Goal: Transaction & Acquisition: Purchase product/service

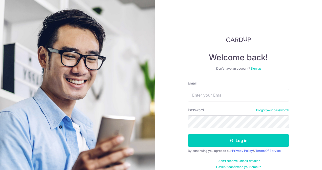
drag, startPoint x: 0, startPoint y: 0, endPoint x: 223, endPoint y: 94, distance: 241.9
click at [222, 94] on input "Email" at bounding box center [238, 95] width 101 height 13
type input "loke.malcolm@gmail.com"
click at [188, 135] on button "Log in" at bounding box center [238, 141] width 101 height 13
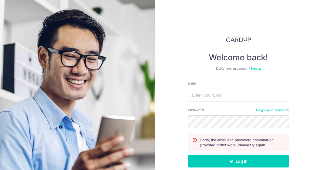
click at [215, 96] on input "Email" at bounding box center [238, 95] width 101 height 13
type input "loke.malcolm@gmail.com"
click at [188, 155] on button "Log in" at bounding box center [238, 161] width 101 height 13
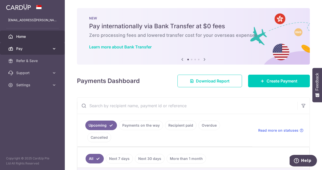
click at [21, 49] on span "Pay" at bounding box center [32, 48] width 33 height 5
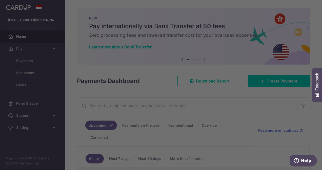
click at [28, 59] on div at bounding box center [162, 86] width 325 height 172
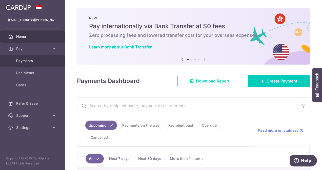
click at [26, 58] on span "Payments" at bounding box center [32, 60] width 33 height 5
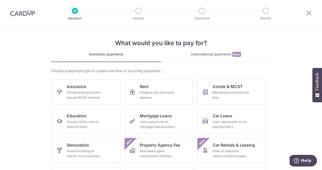
click at [198, 56] on div "International payments New" at bounding box center [216, 54] width 110 height 5
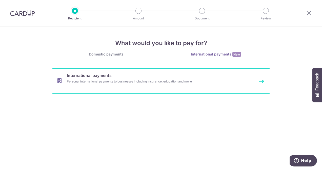
click at [261, 83] on link "International payments Personal international payments to businesses including …" at bounding box center [161, 81] width 219 height 25
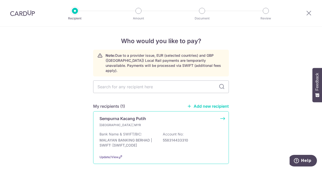
click at [116, 116] on p "Sempurna Kacang Putih" at bounding box center [122, 119] width 47 height 6
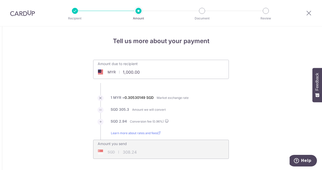
click at [145, 73] on input "1,000.00" at bounding box center [132, 73] width 78 height 12
type input "1"
click at [200, 129] on li "SGD 2.94 Conversion fee ( 0.96 %)" at bounding box center [161, 125] width 136 height 12
type input "2,000.00"
type input "616.45"
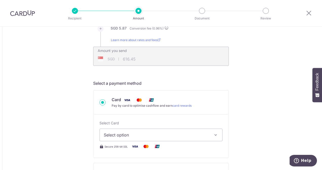
scroll to position [101, 0]
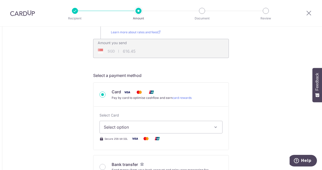
click at [186, 129] on span "Select option" at bounding box center [156, 127] width 105 height 6
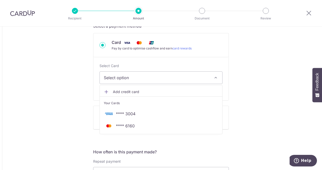
scroll to position [152, 0]
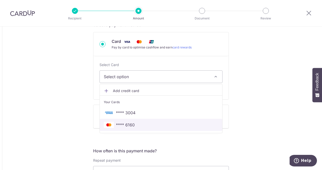
click at [169, 128] on link "**** 6160" at bounding box center [161, 125] width 122 height 12
type input "2,000.00"
type input "616.48"
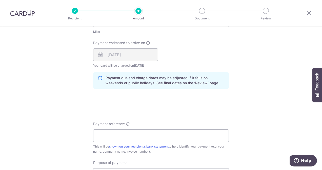
scroll to position [430, 0]
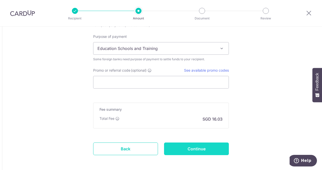
click at [178, 145] on input "Continue" at bounding box center [196, 149] width 65 height 13
type input "Create Schedule"
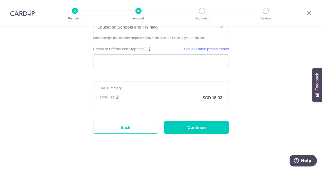
scroll to position [332, 0]
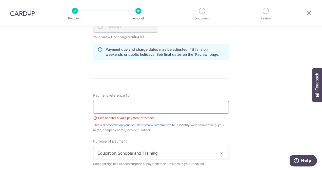
click at [195, 104] on input "Payment reference" at bounding box center [161, 107] width 136 height 13
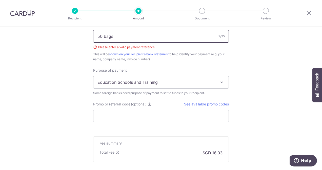
scroll to position [408, 0]
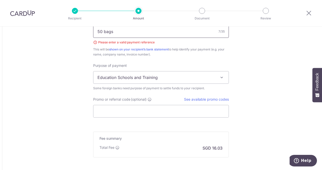
type input "50 bags"
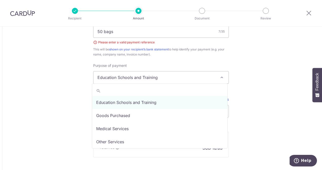
click at [179, 78] on span "Education Schools and Training" at bounding box center [160, 78] width 135 height 12
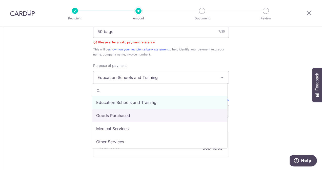
select select "Goods Purchased"
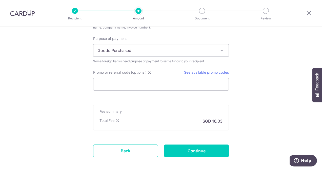
scroll to position [459, 0]
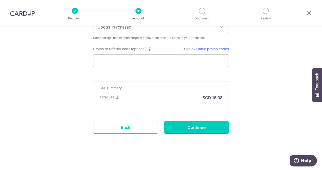
drag, startPoint x: 186, startPoint y: 123, endPoint x: 189, endPoint y: 124, distance: 3.4
click at [186, 123] on input "Continue" at bounding box center [196, 127] width 65 height 13
type input "Create Schedule"
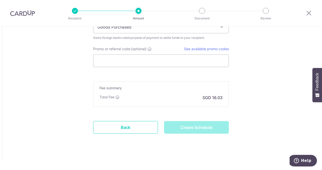
scroll to position [389, 0]
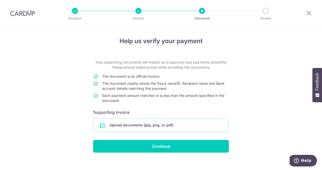
click at [180, 123] on input "file" at bounding box center [160, 125] width 135 height 13
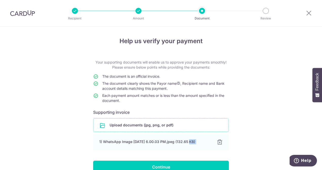
drag, startPoint x: 188, startPoint y: 146, endPoint x: 250, endPoint y: 147, distance: 62.7
click at [250, 147] on div "Help us verify your payment Your supporting documents will enable us to approve…" at bounding box center [161, 112] width 322 height 171
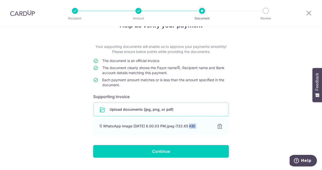
scroll to position [27, 0]
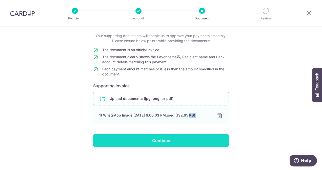
click at [186, 140] on input "Continue" at bounding box center [161, 141] width 136 height 13
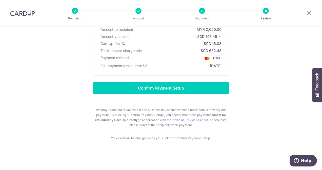
scroll to position [8, 0]
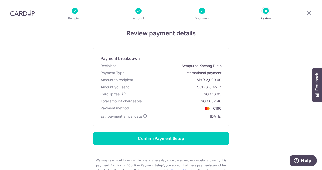
click at [199, 141] on input "Confirm Payment Setup" at bounding box center [161, 139] width 136 height 13
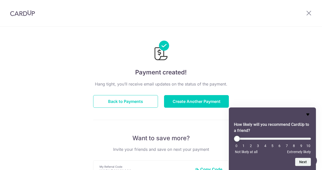
click at [307, 116] on icon "Hide survey" at bounding box center [308, 115] width 6 height 6
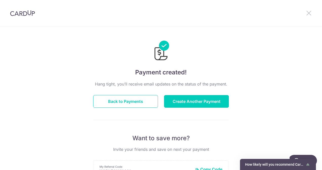
click at [305, 13] on div at bounding box center [308, 13] width 26 height 26
click at [309, 14] on icon at bounding box center [309, 13] width 6 height 6
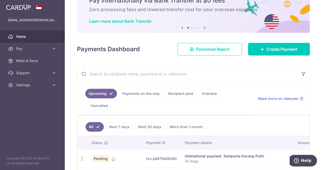
scroll to position [51, 0]
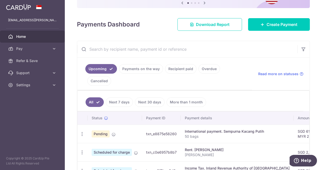
click at [191, 129] on div "International payment. Sempurna Kacang Putih" at bounding box center [237, 131] width 105 height 5
click at [102, 131] on span "Pending" at bounding box center [101, 134] width 18 height 7
click at [294, 125] on td "SGD 616.45 MYR 2,000.00" at bounding box center [309, 134] width 33 height 18
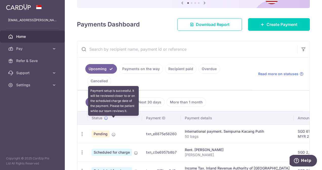
click at [113, 133] on icon at bounding box center [114, 135] width 4 height 4
click at [114, 133] on icon at bounding box center [114, 135] width 4 height 4
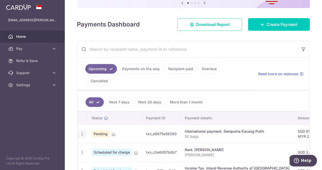
click at [83, 132] on icon "button" at bounding box center [81, 134] width 5 height 5
click at [137, 127] on td "Pending" at bounding box center [115, 134] width 54 height 18
click at [167, 125] on td "txn_e8875e58260" at bounding box center [161, 134] width 39 height 18
drag, startPoint x: 168, startPoint y: 123, endPoint x: 202, endPoint y: 122, distance: 34.2
click at [202, 134] on p "50 bags" at bounding box center [237, 136] width 105 height 5
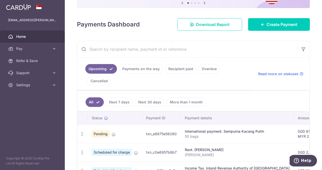
click at [204, 129] on div "International payment. Sempurna Kacang Putih" at bounding box center [237, 131] width 105 height 5
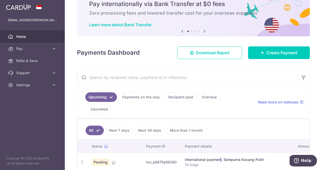
scroll to position [0, 0]
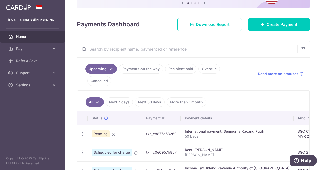
click at [152, 71] on link "Payments on the way" at bounding box center [141, 69] width 44 height 10
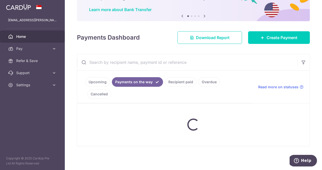
scroll to position [51, 0]
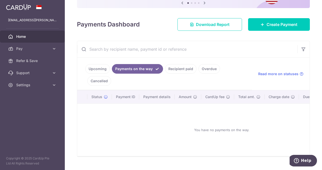
click at [99, 68] on link "Upcoming" at bounding box center [97, 69] width 25 height 10
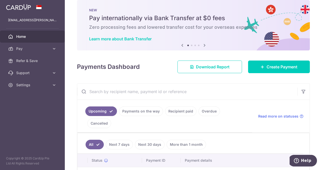
scroll to position [0, 0]
